Goal: Task Accomplishment & Management: Use online tool/utility

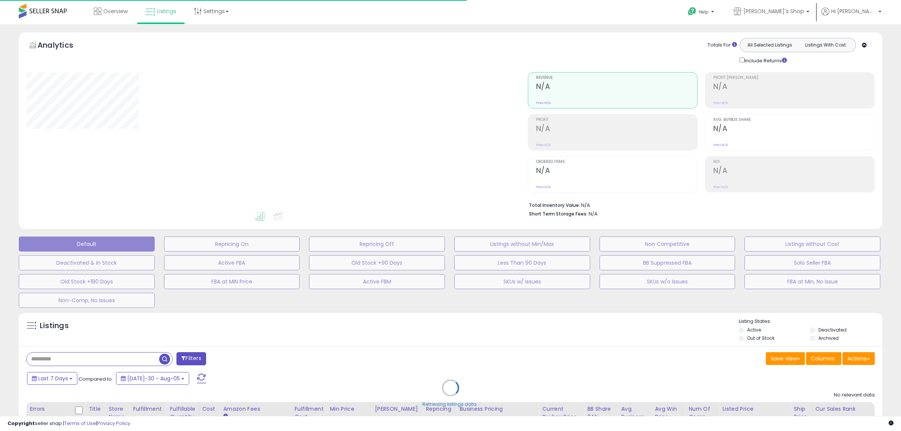
type input "**********"
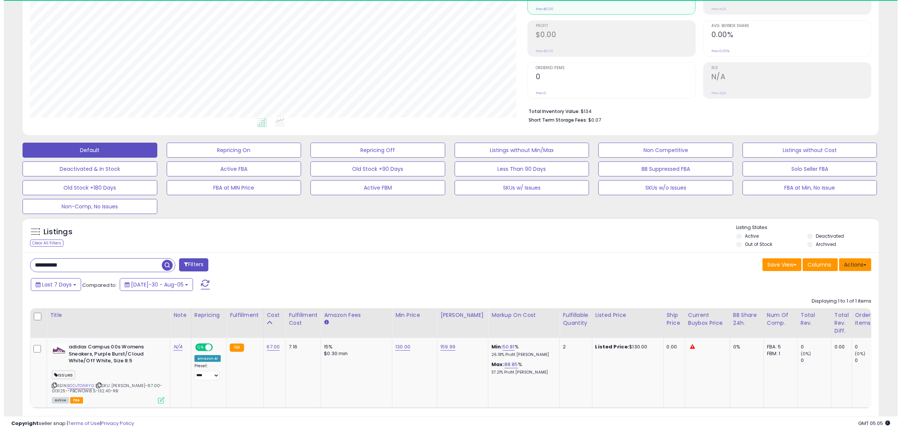
scroll to position [154, 497]
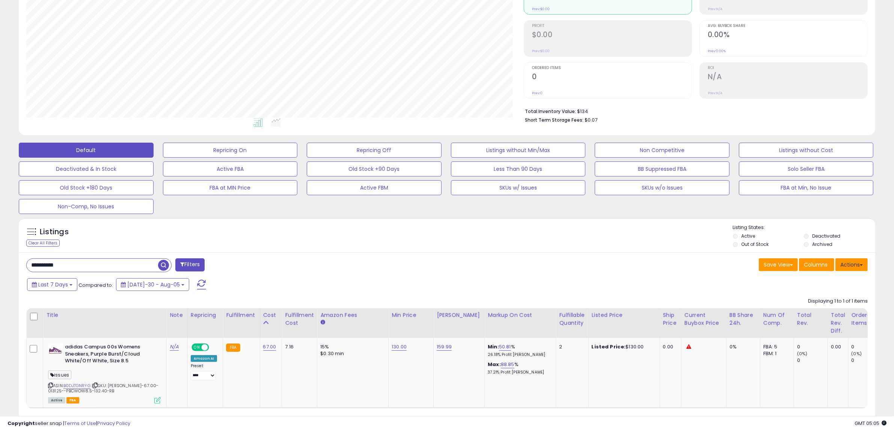
click at [855, 261] on button "Actions" at bounding box center [851, 264] width 32 height 13
click at [814, 281] on link "Import" at bounding box center [821, 281] width 82 height 12
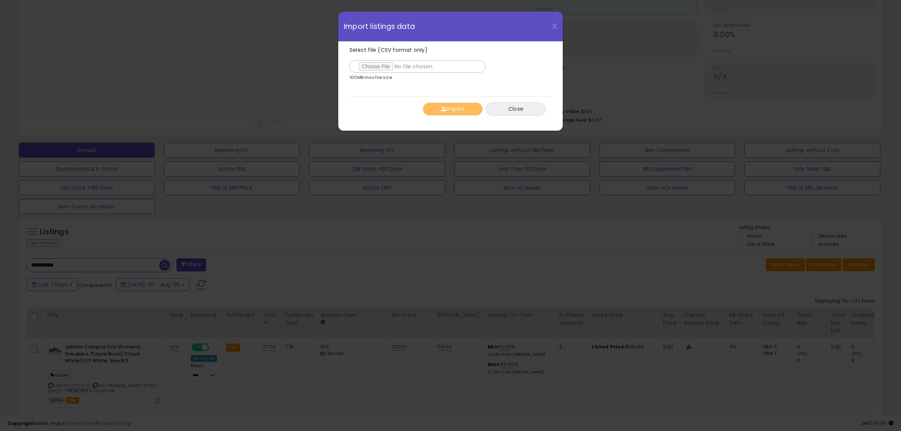
click at [534, 111] on button "Close" at bounding box center [516, 108] width 60 height 13
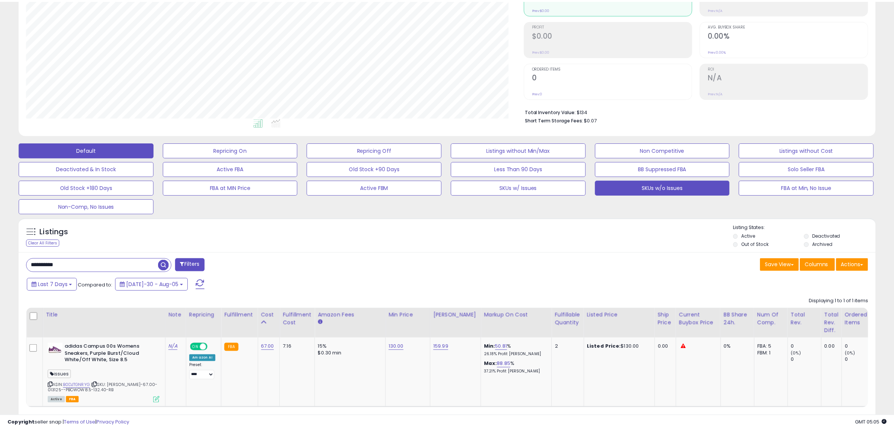
scroll to position [154, 497]
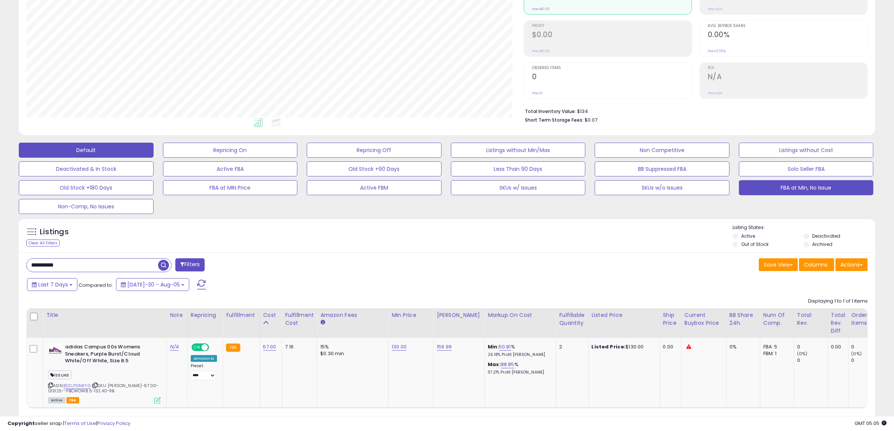
click at [298, 158] on button "FBA at Min, No Issue" at bounding box center [230, 150] width 135 height 15
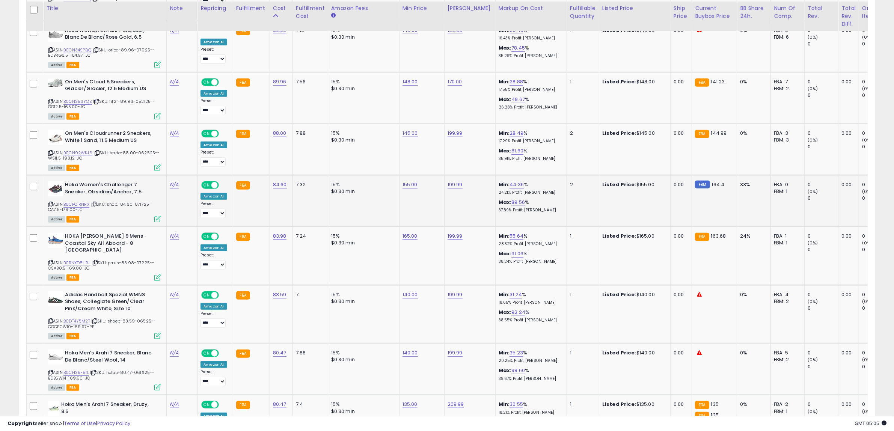
scroll to position [792, 0]
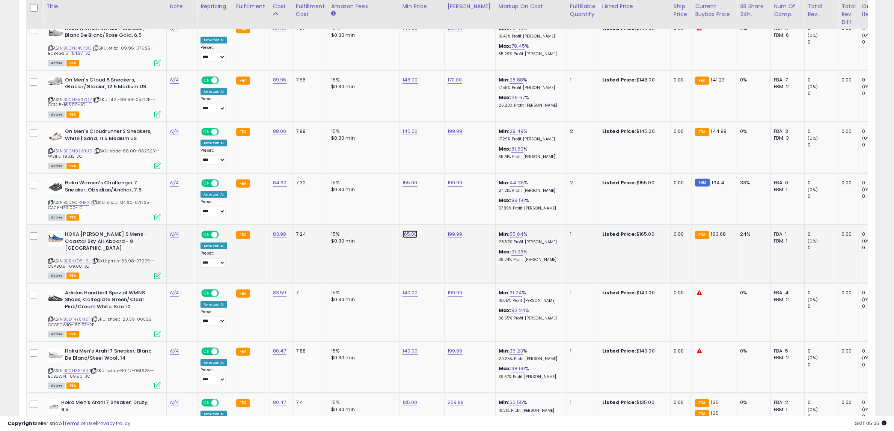
drag, startPoint x: 402, startPoint y: 205, endPoint x: 72, endPoint y: 235, distance: 331.7
click at [72, 235] on tr "HOKA [PERSON_NAME] 9 Mens - Coastal Sky All Aboard - 8 UK ASIN: B0BNXD8HRJ | SK…" at bounding box center [614, 254] width 1175 height 59
type input "***"
click button "submit" at bounding box center [428, 205] width 13 height 11
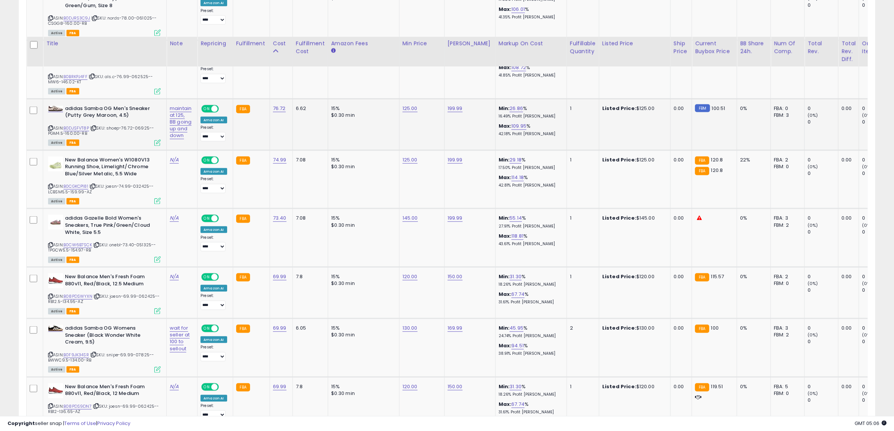
scroll to position [1402, 0]
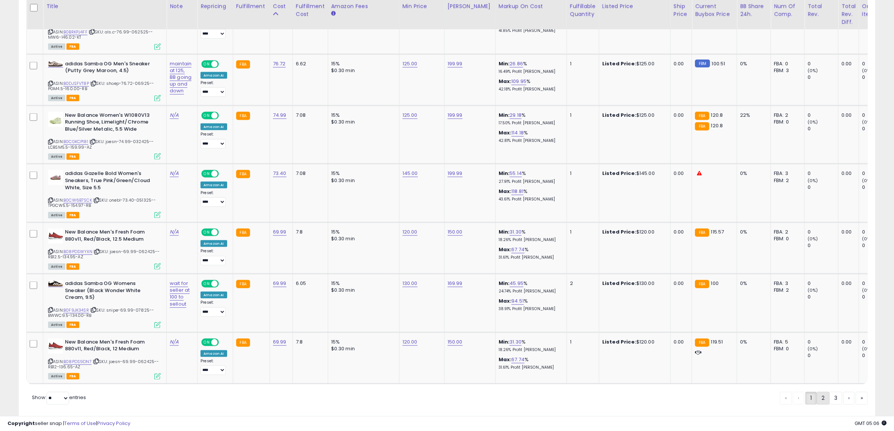
click at [843, 392] on link "2" at bounding box center [848, 398] width 11 height 13
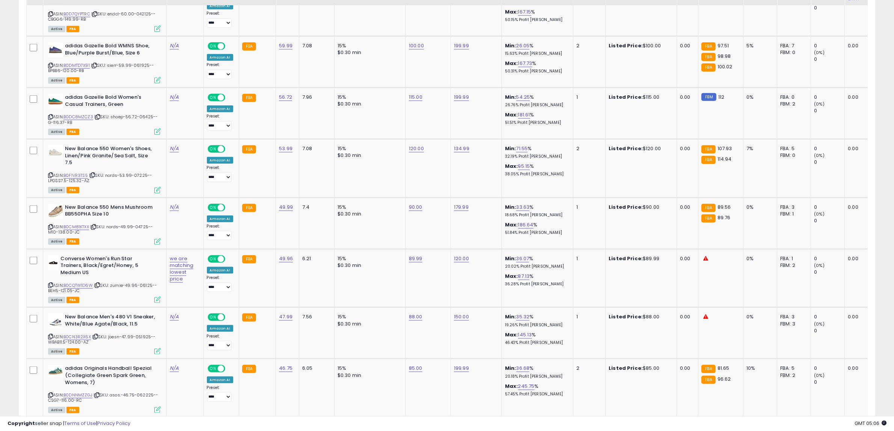
scroll to position [1068, 0]
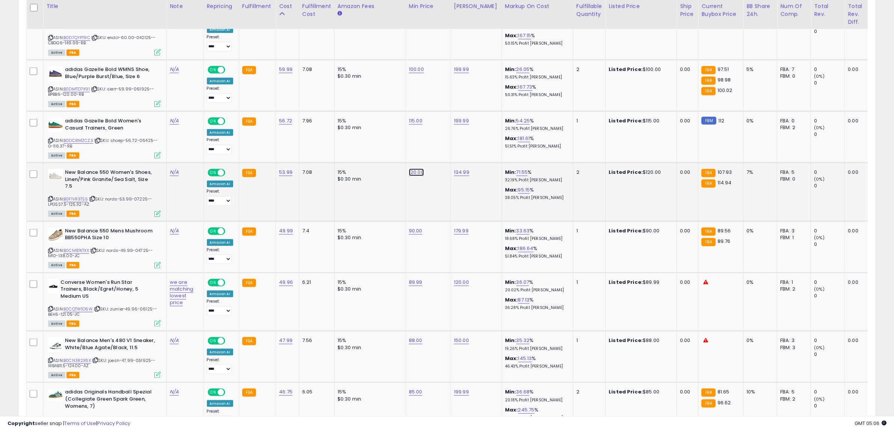
drag, startPoint x: 404, startPoint y: 139, endPoint x: 49, endPoint y: 150, distance: 355.7
click at [49, 163] on tr "New Balance 550 Women's Shoes, Linen/Pink Granite/Sea Salt, Size 7.5 ASIN: B0F1…" at bounding box center [622, 192] width 1191 height 59
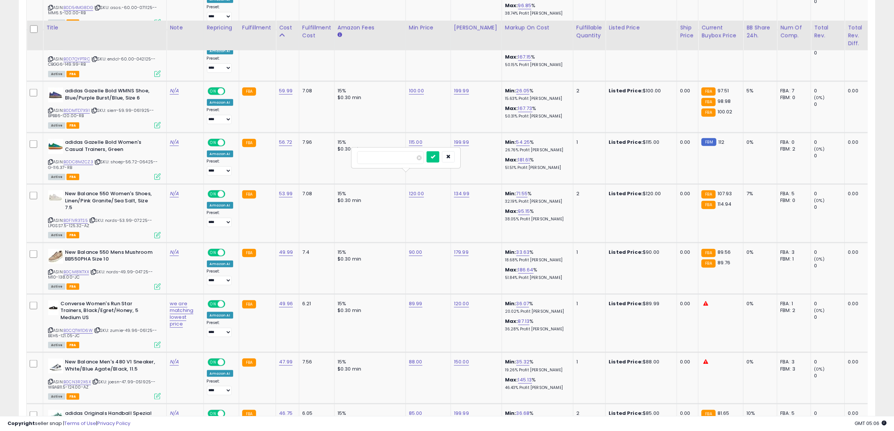
scroll to position [1021, 0]
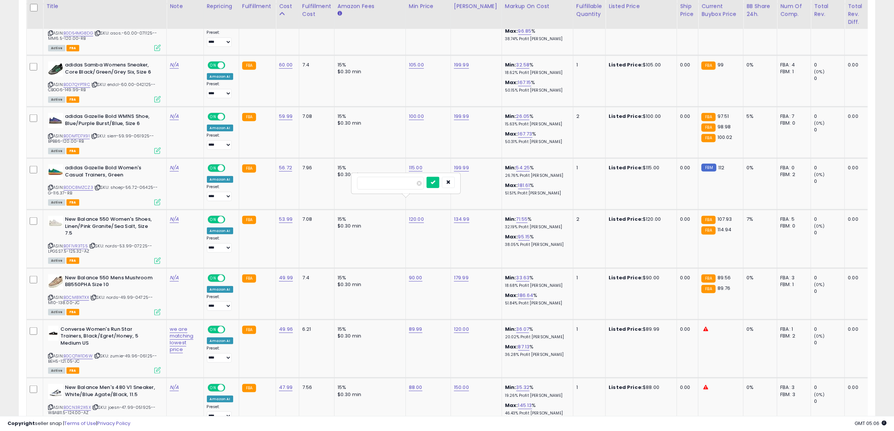
type input "***"
click button "submit" at bounding box center [432, 182] width 13 height 11
drag, startPoint x: 399, startPoint y: 136, endPoint x: 104, endPoint y: 138, distance: 294.7
click at [105, 138] on tbody "adidas Samba Og Cloud White/Green/Supplier Colour Mens Size 4.5 ASIN: B0CM6ZTMG…" at bounding box center [622, 85] width 1191 height 1348
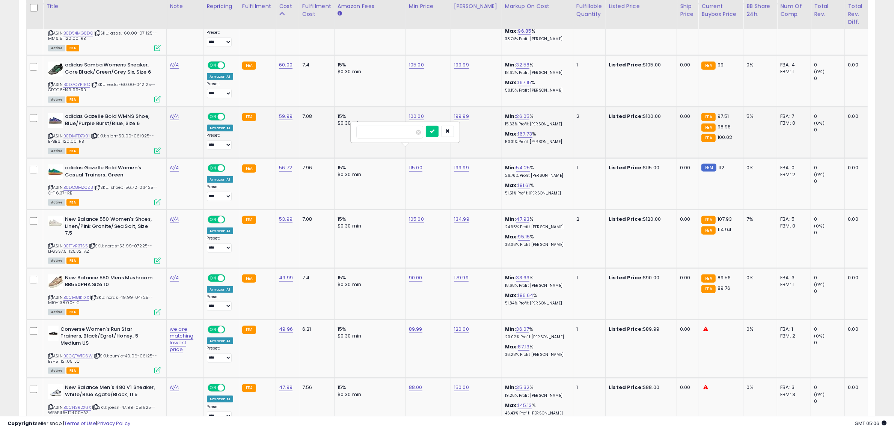
type input "***"
click button "submit" at bounding box center [432, 131] width 13 height 11
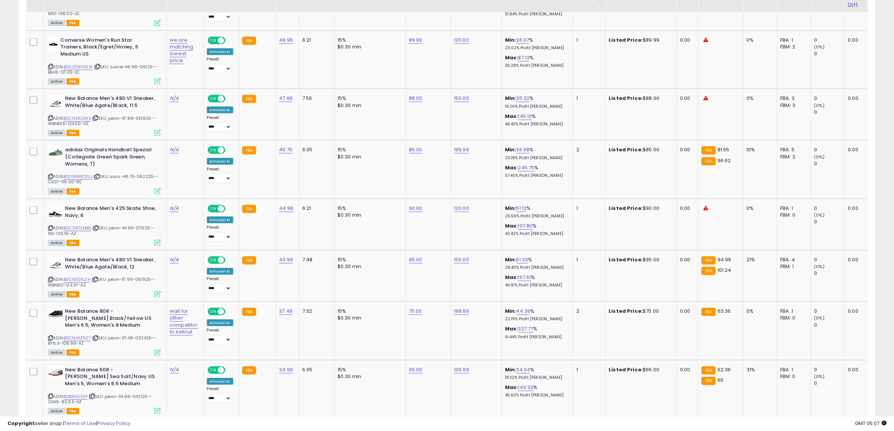
scroll to position [1396, 0]
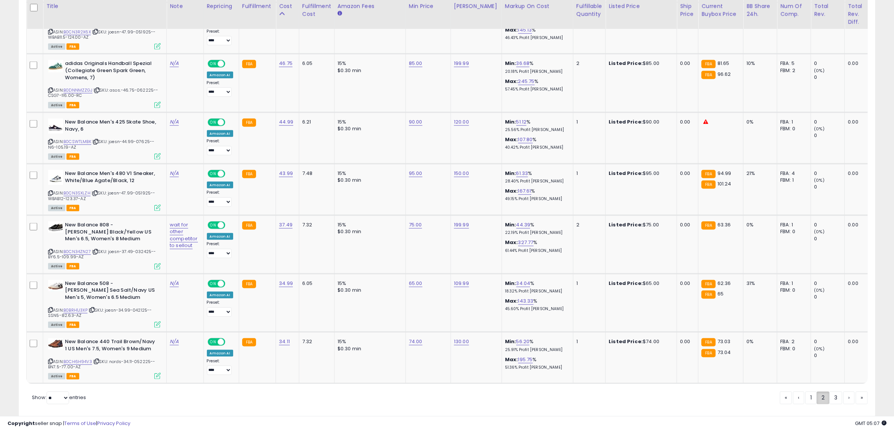
click at [819, 392] on link "2" at bounding box center [822, 398] width 13 height 13
click at [829, 392] on link "1" at bounding box center [835, 398] width 13 height 13
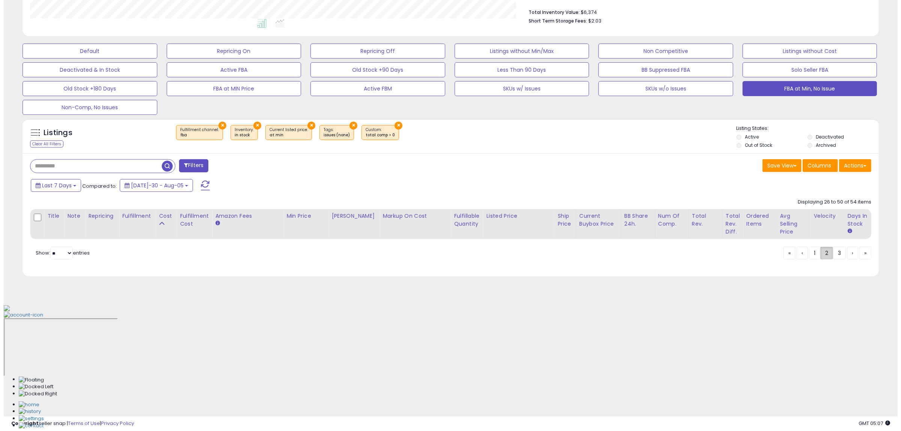
scroll to position [74, 0]
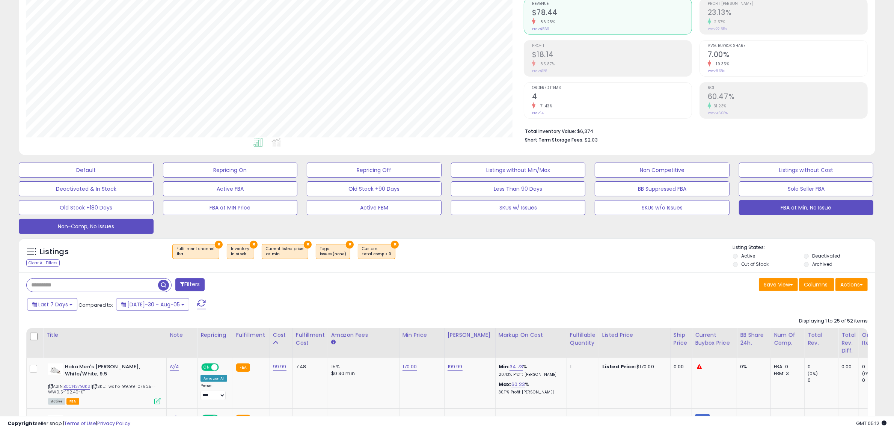
click at [119, 178] on button "Non-Comp, No Issues" at bounding box center [86, 170] width 135 height 15
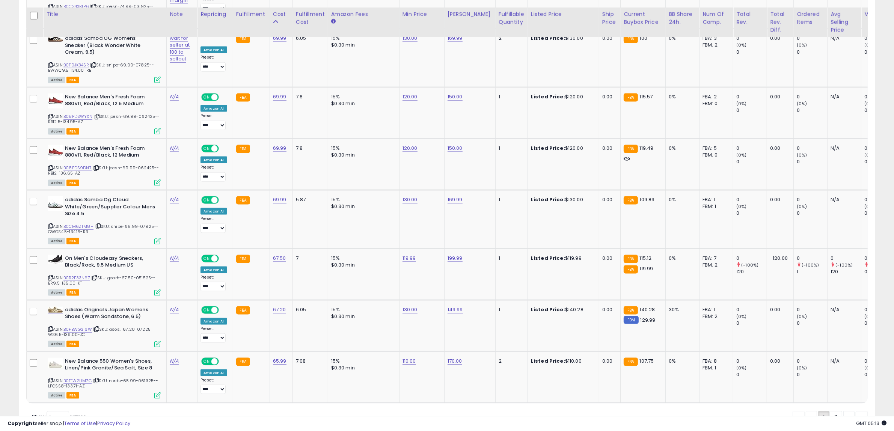
scroll to position [1410, 0]
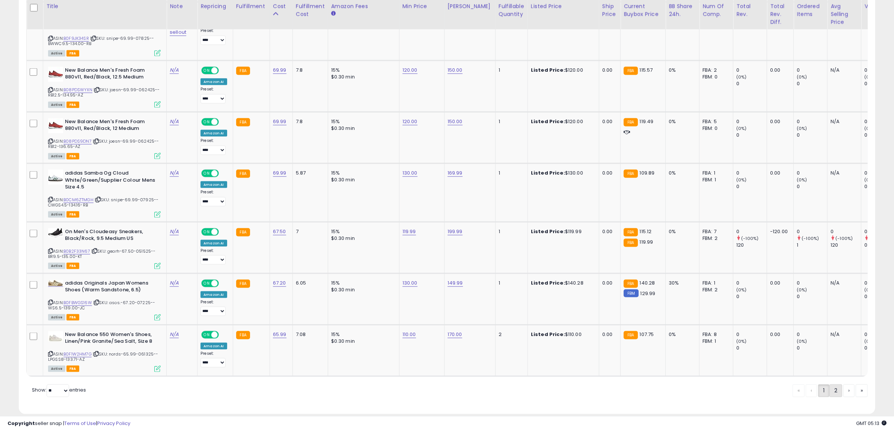
click at [856, 384] on link "2" at bounding box center [862, 390] width 12 height 13
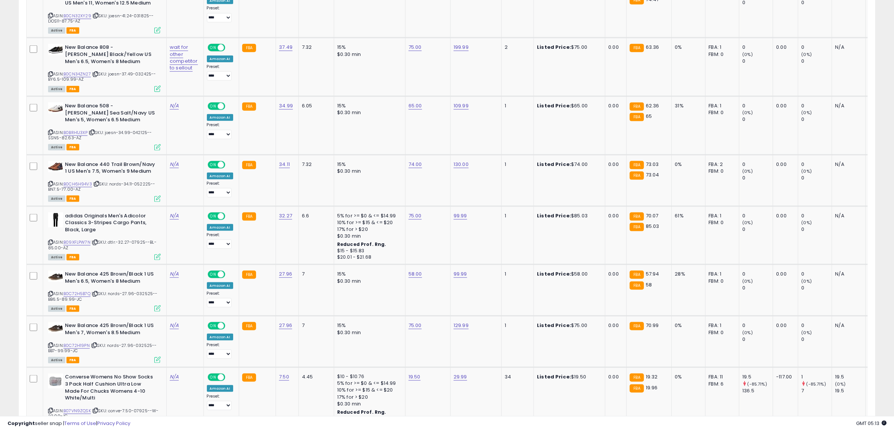
scroll to position [1342, 0]
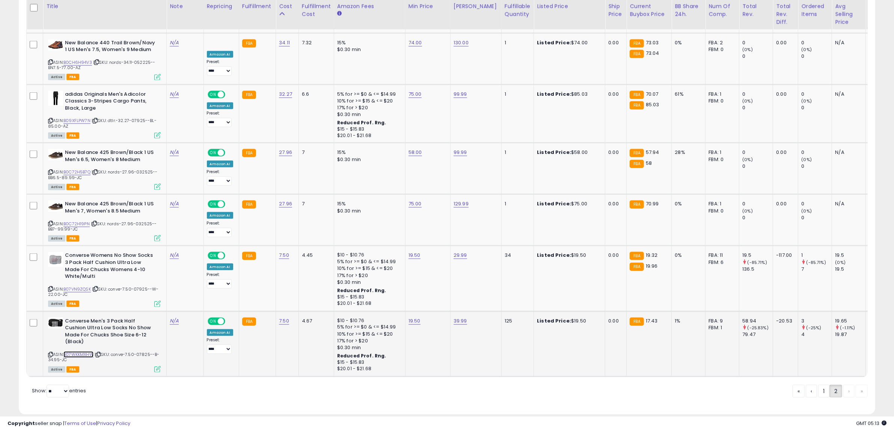
click at [79, 351] on link "B07WKKMXHW" at bounding box center [78, 354] width 30 height 6
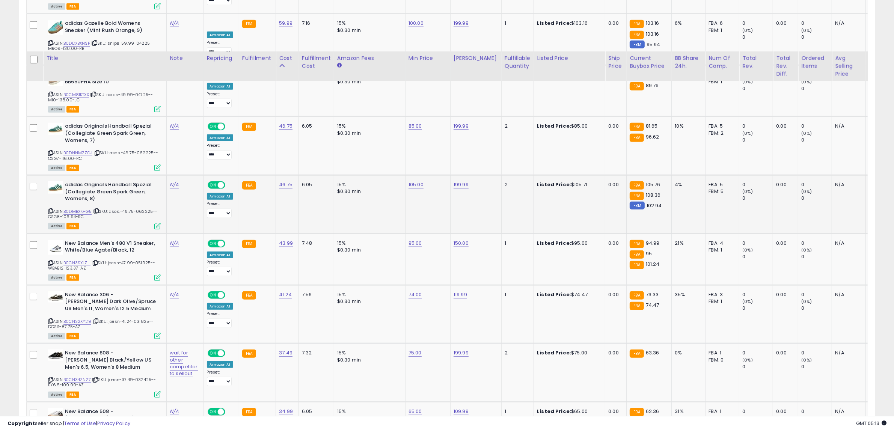
scroll to position [873, 0]
